Goal: Transaction & Acquisition: Download file/media

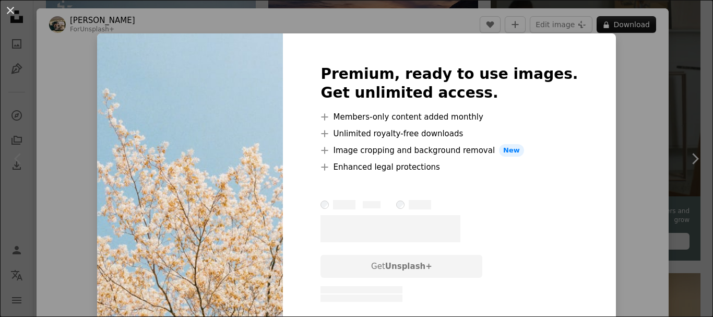
scroll to position [52, 0]
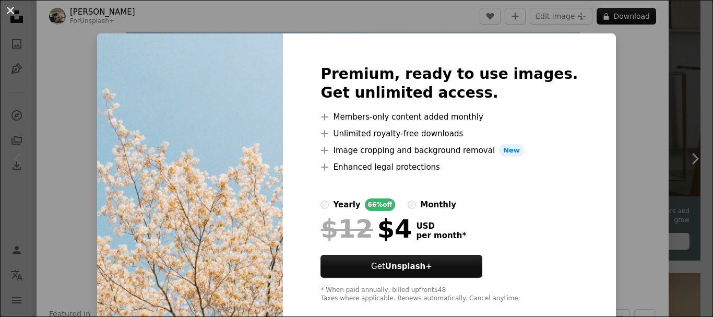
click at [17, 17] on button "An X shape" at bounding box center [10, 10] width 13 height 13
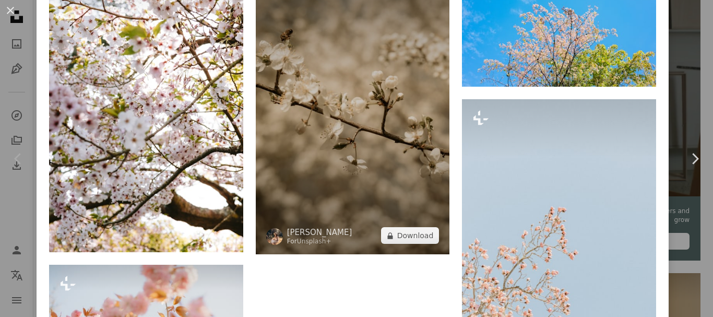
scroll to position [1463, 0]
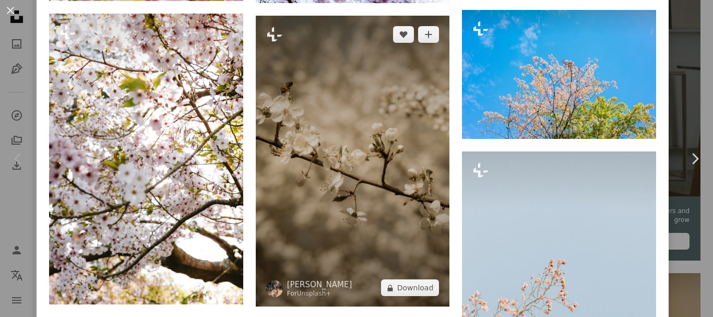
click at [311, 183] on img at bounding box center [353, 161] width 194 height 291
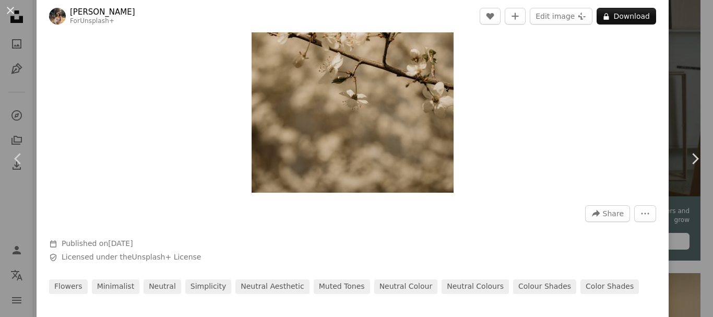
scroll to position [52, 0]
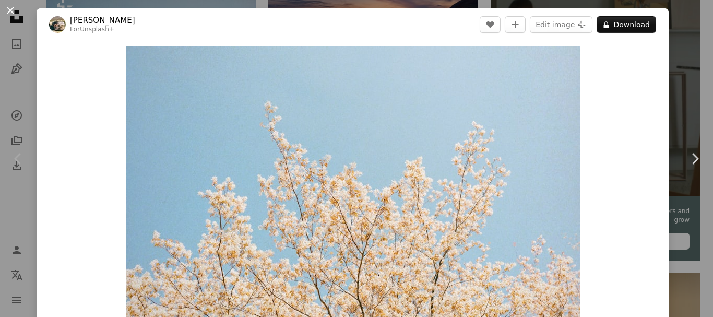
click at [14, 11] on button "An X shape" at bounding box center [10, 10] width 13 height 13
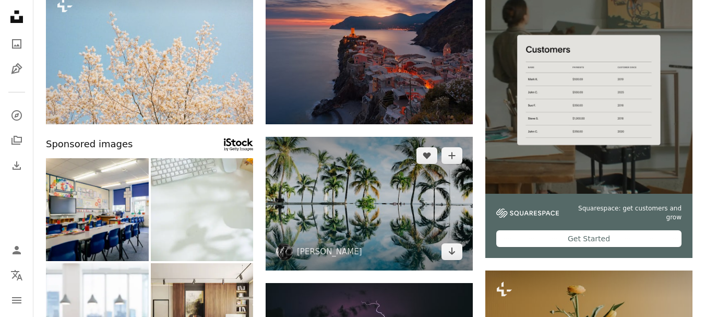
click at [357, 231] on img at bounding box center [369, 204] width 207 height 134
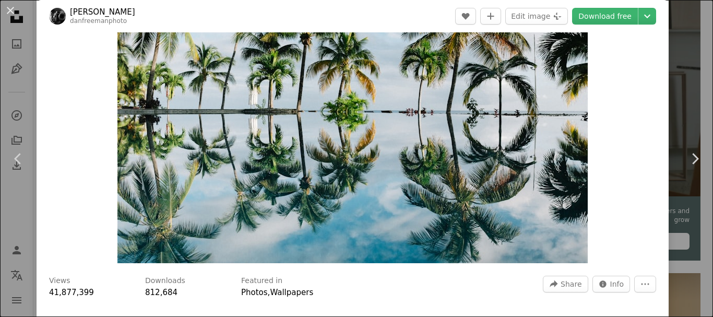
scroll to position [104, 0]
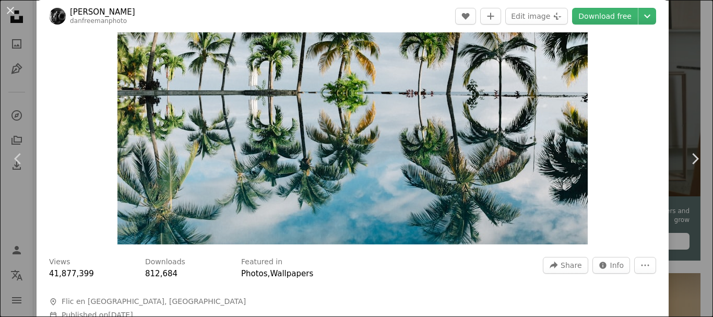
click at [358, 187] on img "Zoom in on this image" at bounding box center [352, 93] width 470 height 303
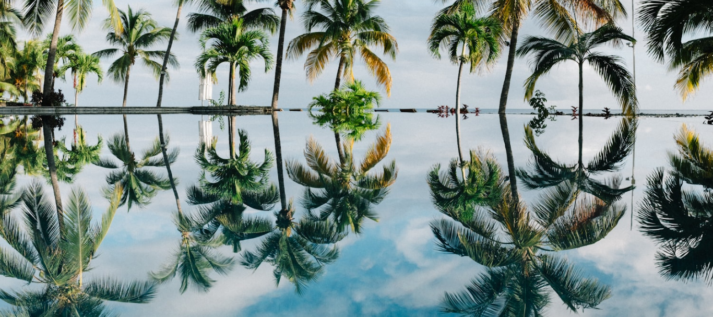
scroll to position [66, 0]
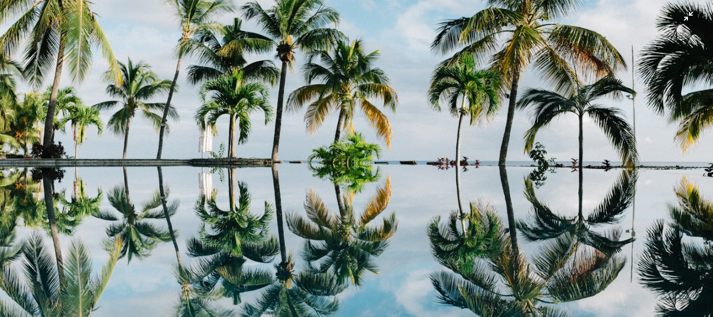
click at [680, 17] on img "Zoom out on this image" at bounding box center [356, 162] width 714 height 459
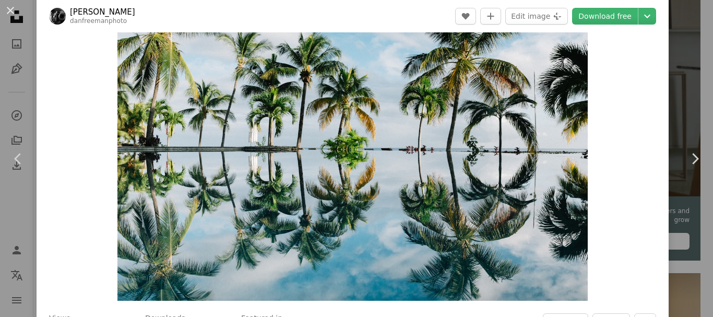
scroll to position [46, 0]
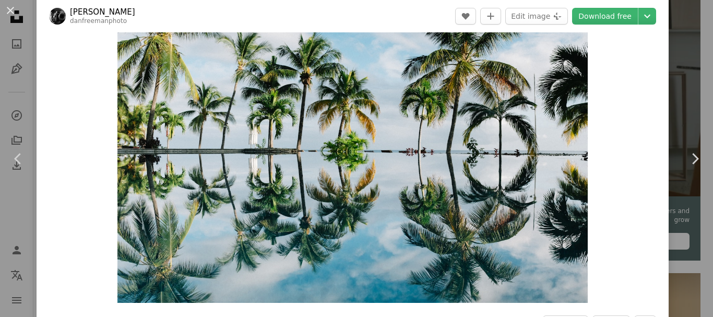
click at [290, 191] on img "Zoom in on this image" at bounding box center [352, 151] width 470 height 303
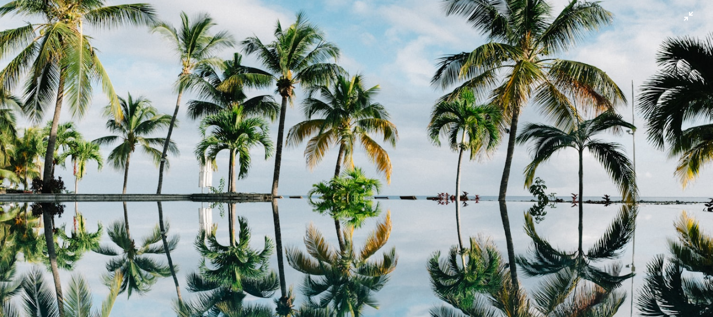
scroll to position [14, 0]
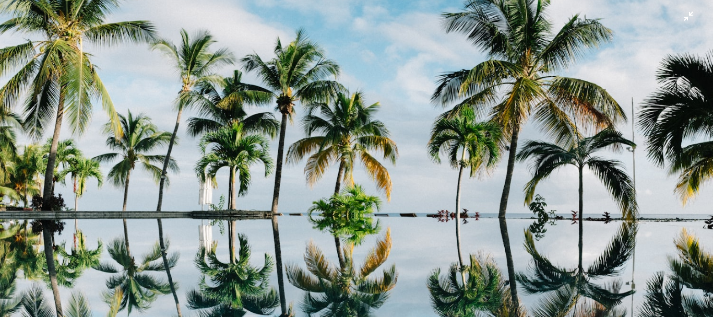
click at [290, 190] on img "Zoom out on this image" at bounding box center [356, 214] width 714 height 459
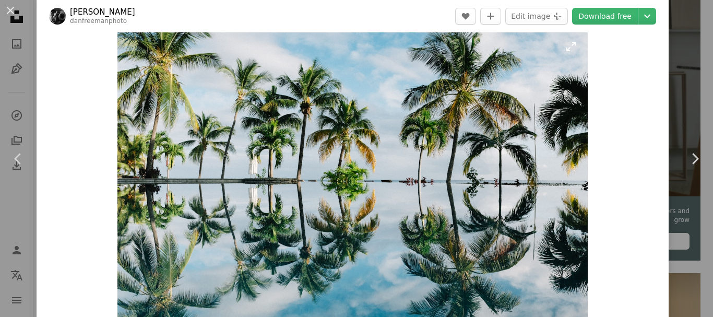
scroll to position [0, 0]
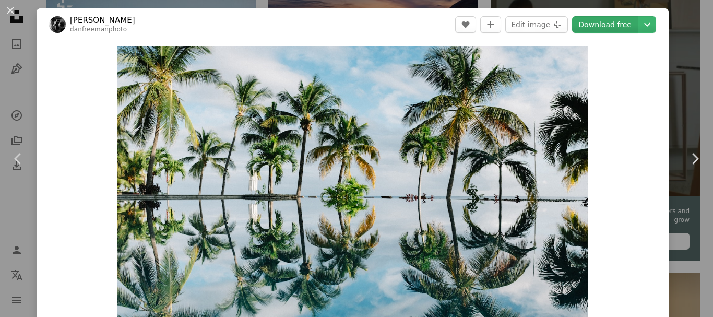
click at [579, 26] on link "Download free" at bounding box center [605, 24] width 66 height 17
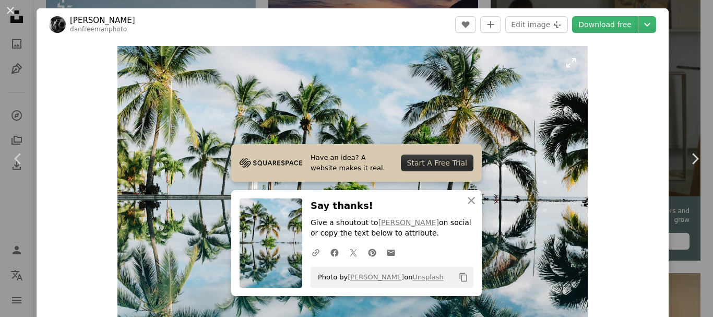
click at [546, 94] on img "Zoom in on this image" at bounding box center [352, 197] width 470 height 303
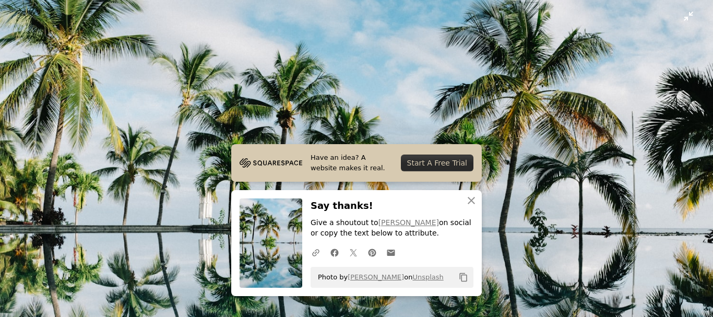
scroll to position [66, 0]
